Goal: Find specific page/section: Find specific page/section

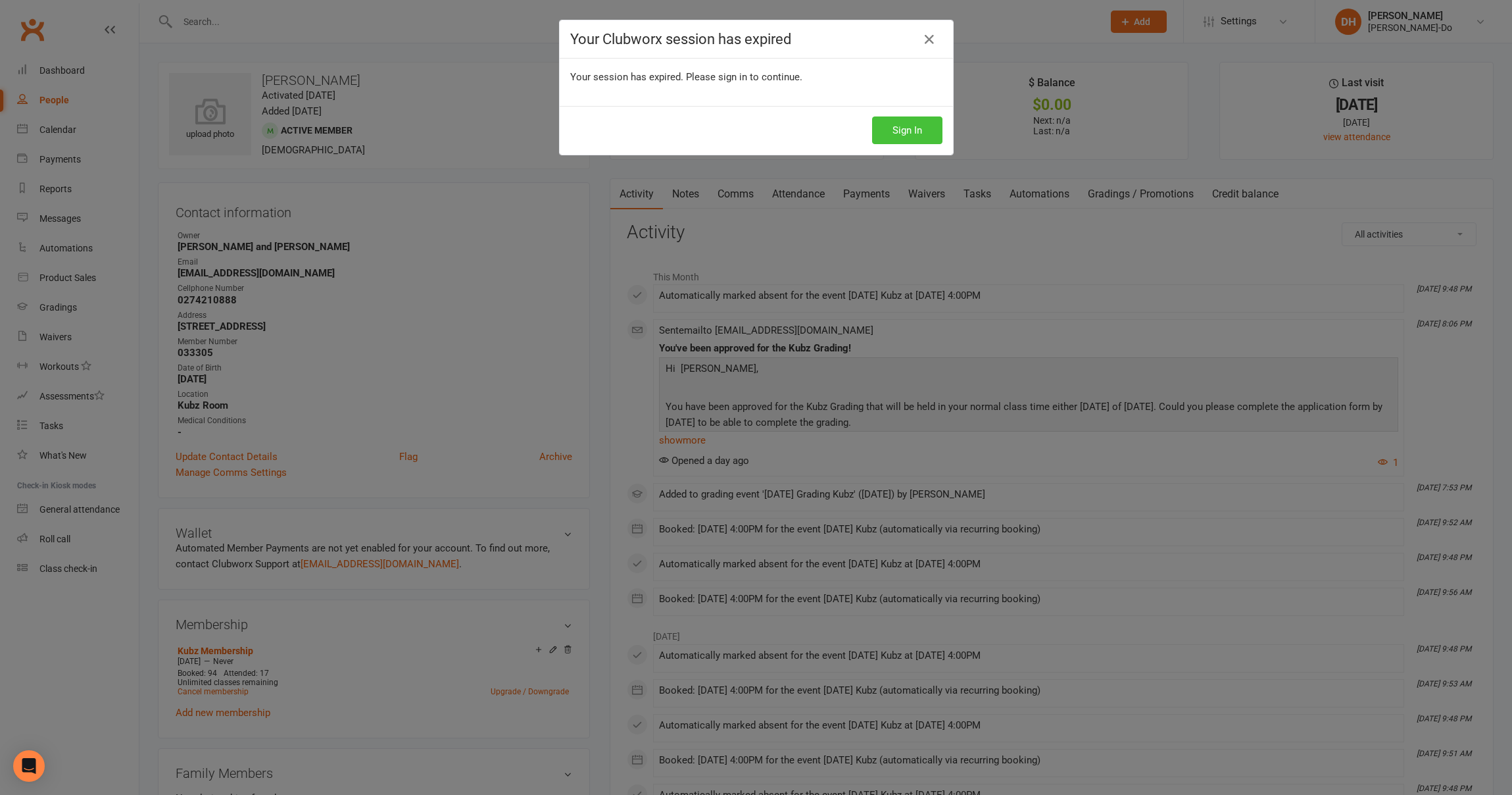
click at [900, 129] on button "Sign In" at bounding box center [907, 130] width 70 height 28
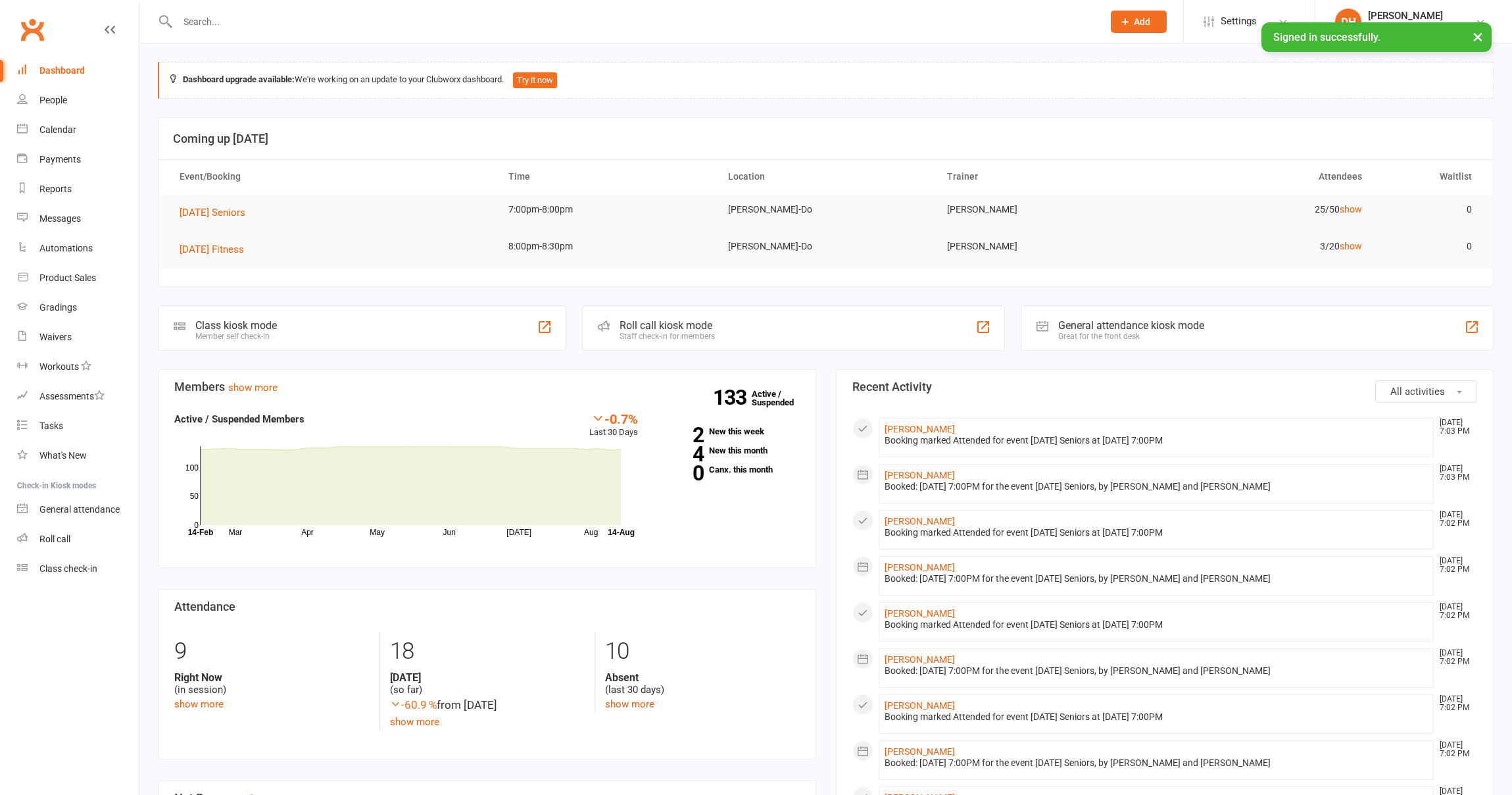
click at [195, 22] on input "text" at bounding box center [633, 22] width 920 height 18
paste input "[PERSON_NAME]"
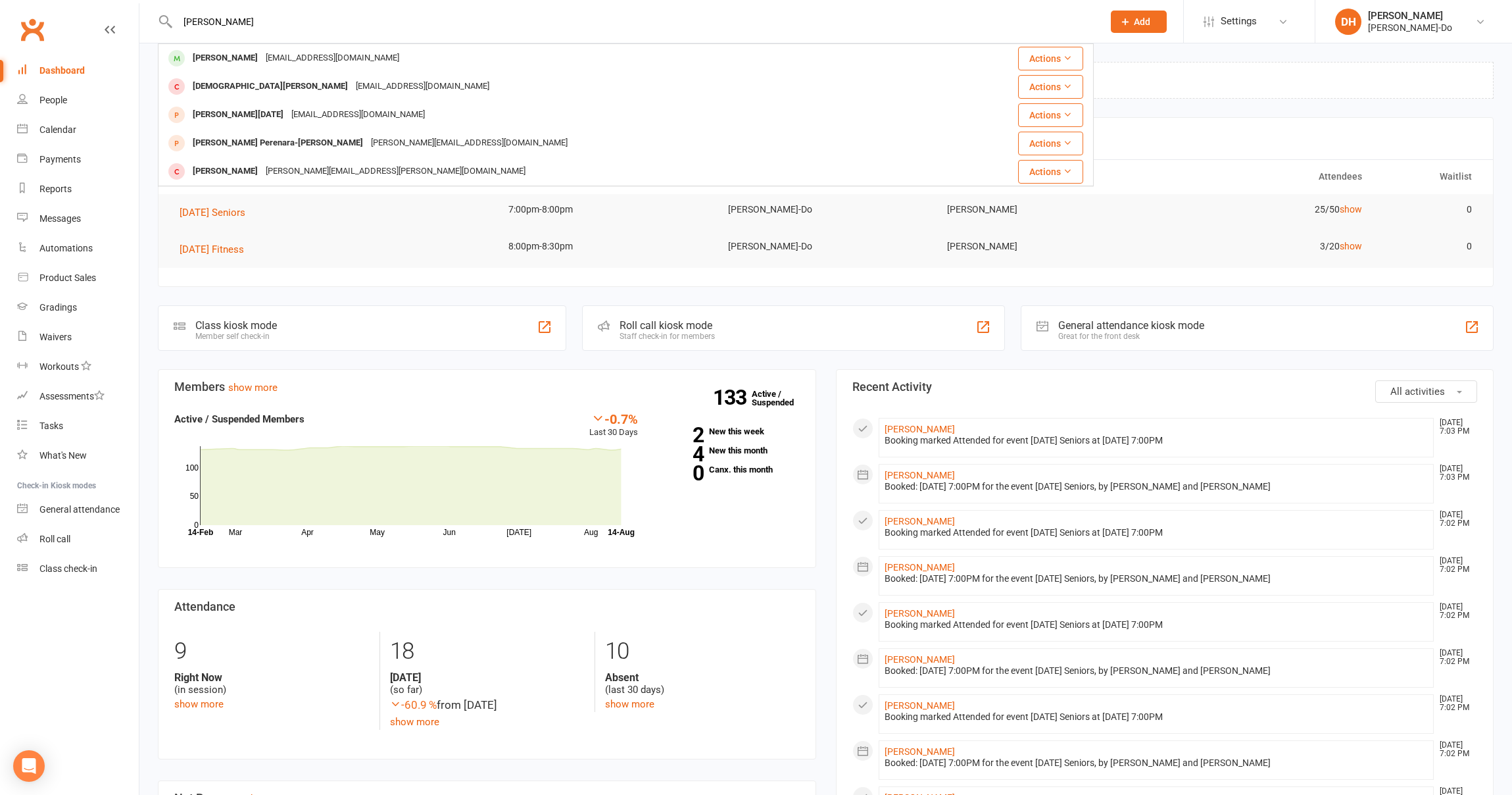
type input "[PERSON_NAME]"
